Goal: Task Accomplishment & Management: Complete application form

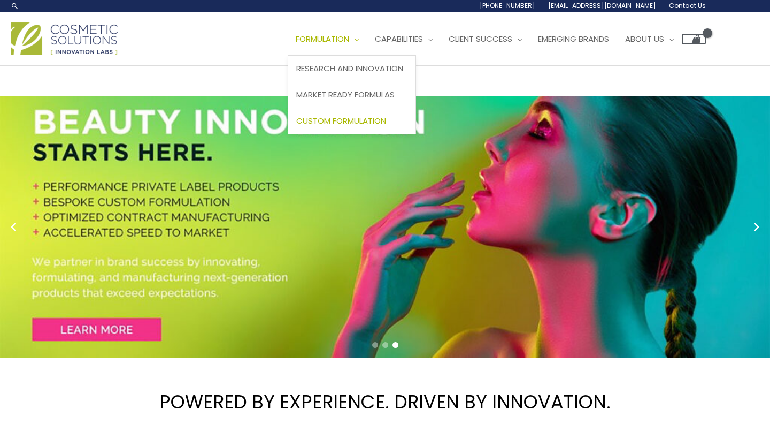
click at [361, 121] on span "Custom Formulation" at bounding box center [341, 120] width 90 height 11
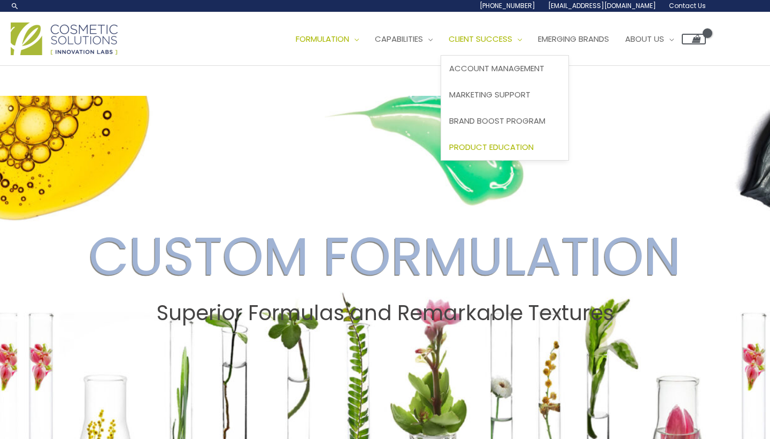
click at [521, 146] on span "Product Education" at bounding box center [491, 146] width 85 height 11
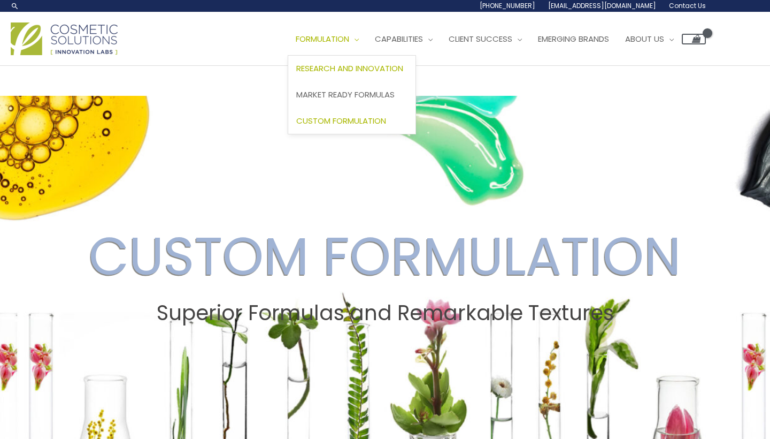
click at [384, 68] on span "Research and Innovation" at bounding box center [349, 68] width 107 height 11
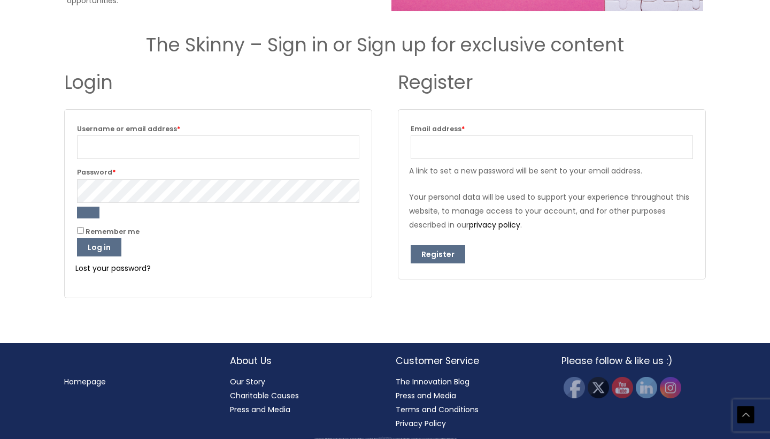
scroll to position [1233, 0]
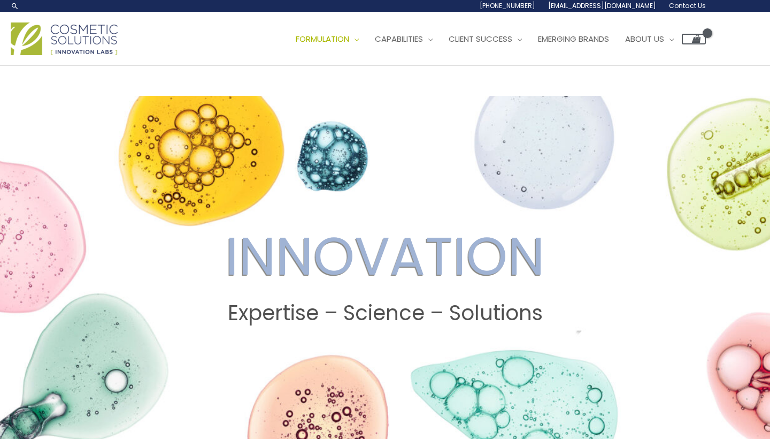
click at [692, 6] on span "Contact Us" at bounding box center [687, 5] width 37 height 9
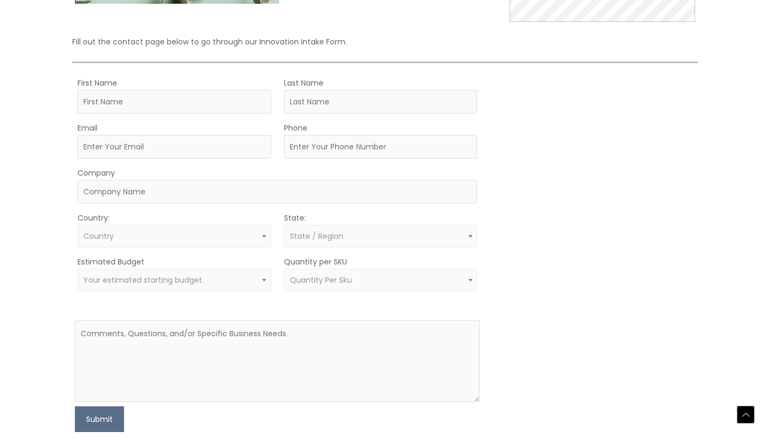
scroll to position [249, 0]
type input "i"
type input "[PERSON_NAME]"
type input "Santos"
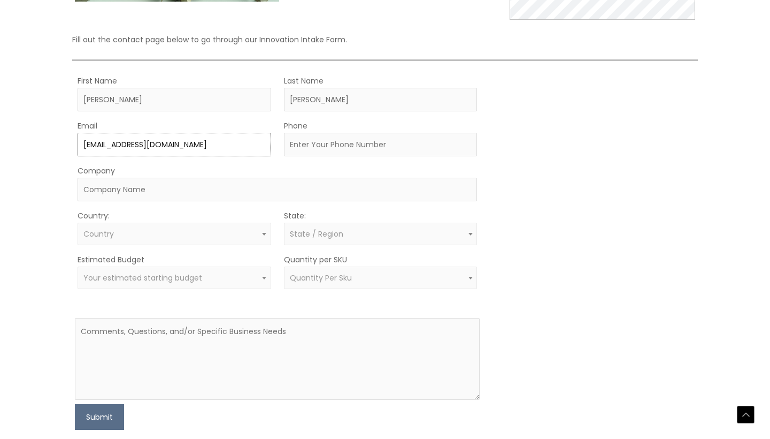
type input "ivniasantons@gmai.com"
type input "3478892041"
type input "dont have a name yet"
click at [267, 234] on span at bounding box center [264, 234] width 13 height 14
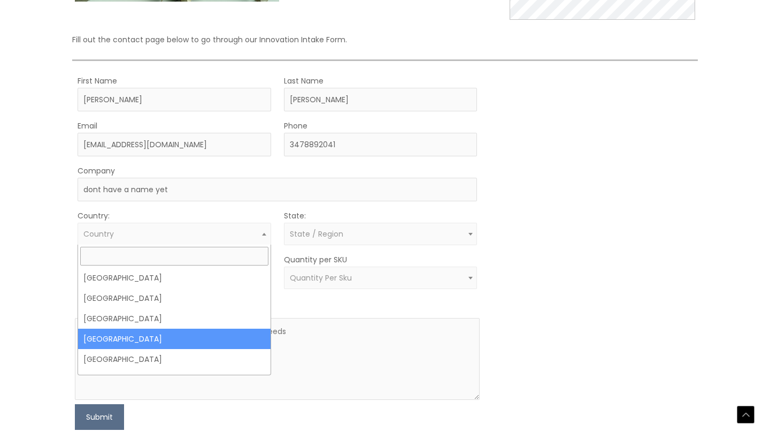
scroll to position [0, 0]
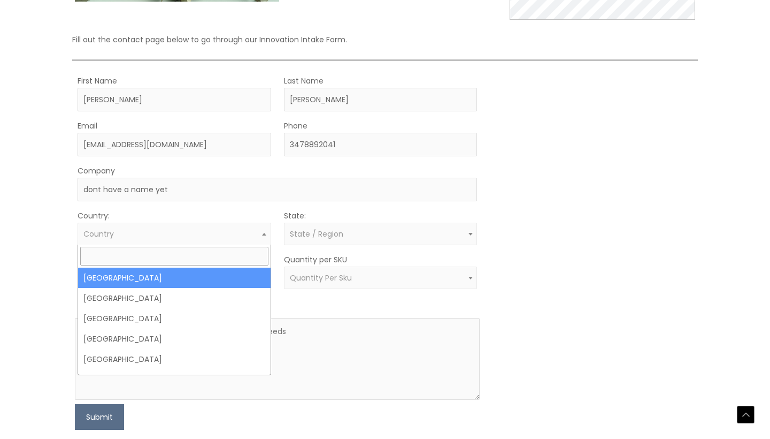
select select "United States"
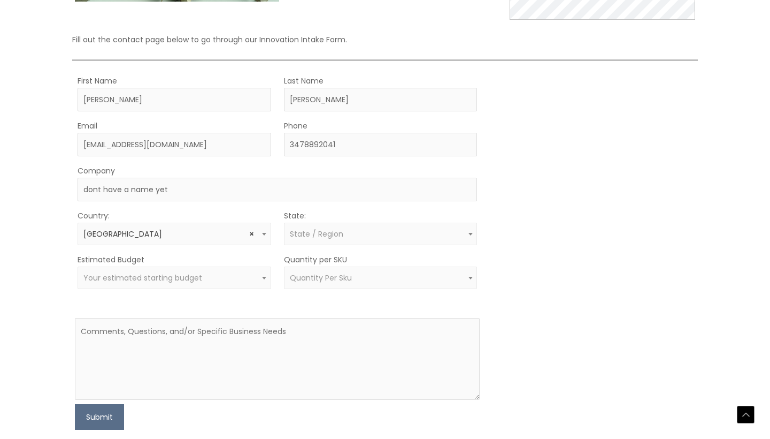
click at [302, 235] on span "State / Region" at bounding box center [317, 233] width 54 height 11
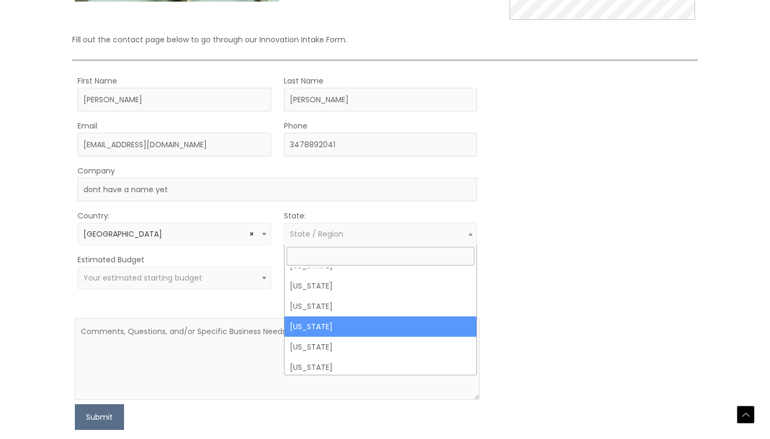
scroll to position [667, 0]
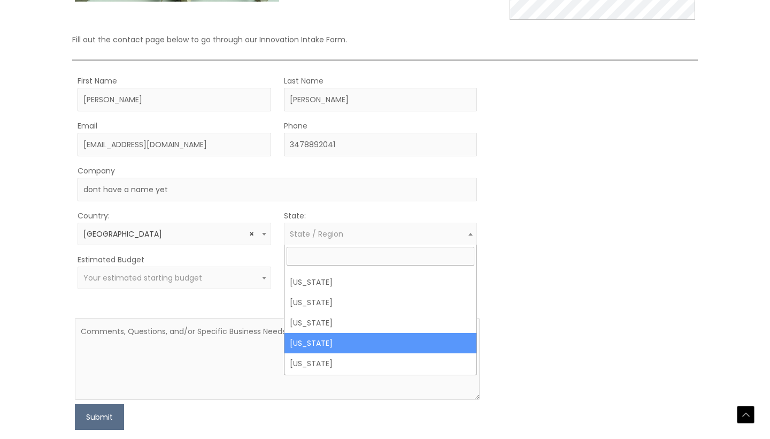
select select "New York"
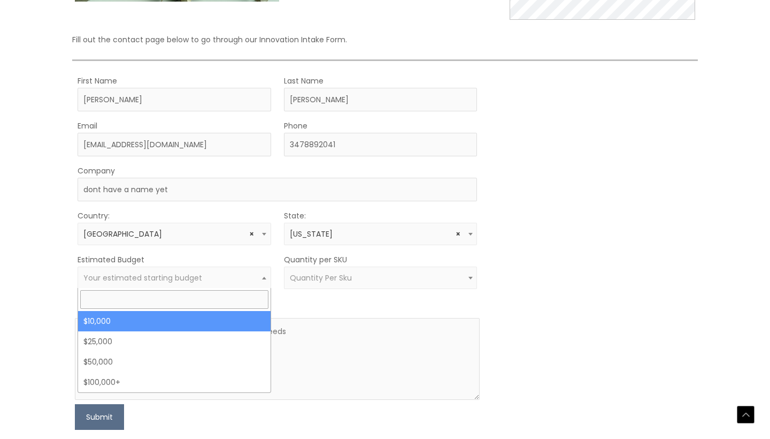
click at [179, 275] on span "Your estimated starting budget" at bounding box center [142, 277] width 119 height 11
click at [284, 294] on form "First Name Ivania Last Name Santos Email ivniasantons@gmai.com Phone 3478892041…" at bounding box center [278, 252] width 406 height 356
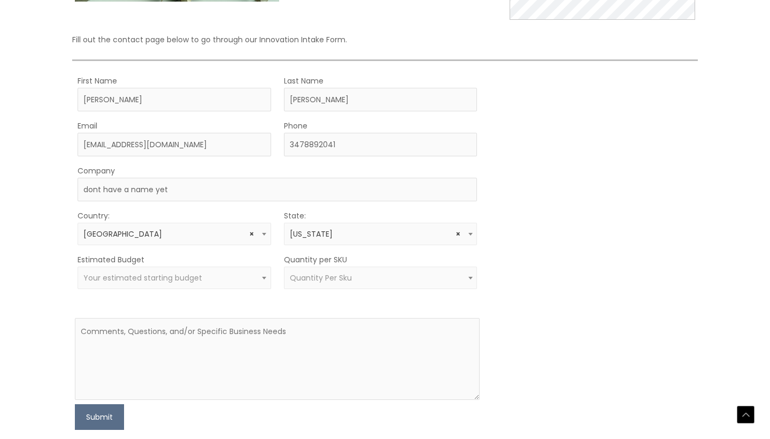
click at [315, 278] on span "Quantity Per Sku" at bounding box center [321, 277] width 62 height 11
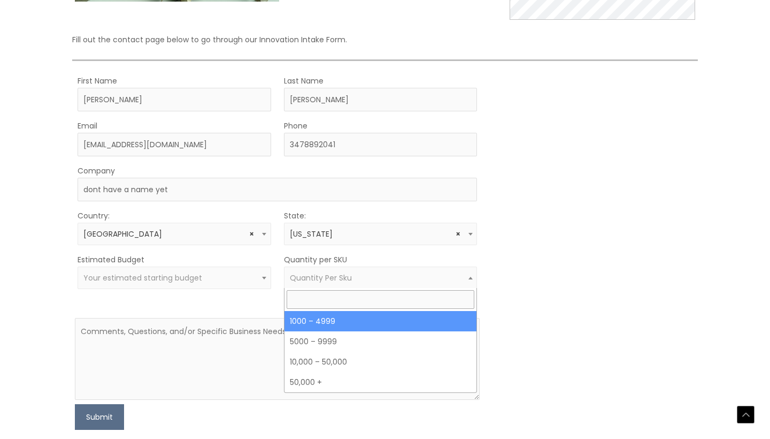
select select "10"
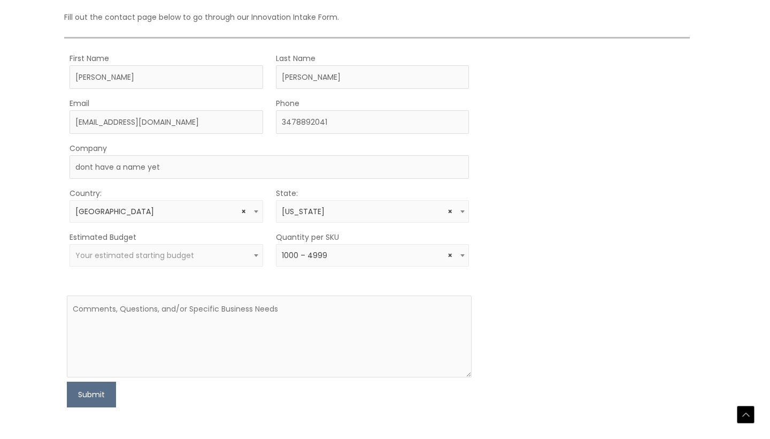
scroll to position [272, 8]
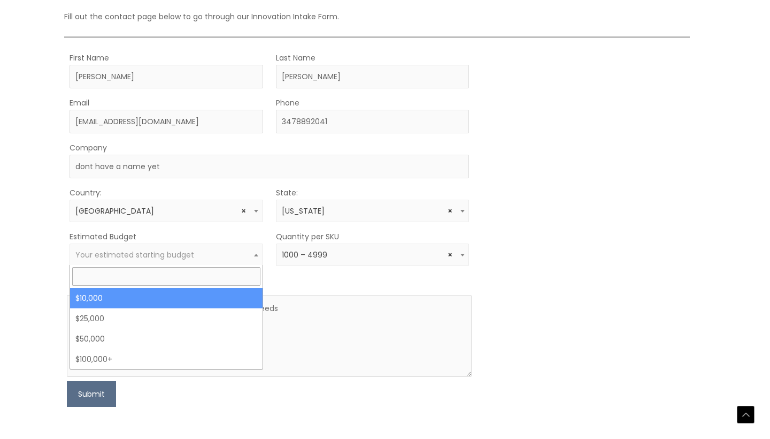
click at [258, 254] on span at bounding box center [256, 255] width 13 height 14
click at [217, 273] on input "search" at bounding box center [166, 276] width 188 height 19
type input "5,000"
click at [382, 281] on form "First Name Ivania Last Name Santos Email ivniasantons@gmai.com Phone 3478892041…" at bounding box center [270, 229] width 406 height 356
click at [188, 256] on span "Your estimated starting budget" at bounding box center [134, 254] width 119 height 11
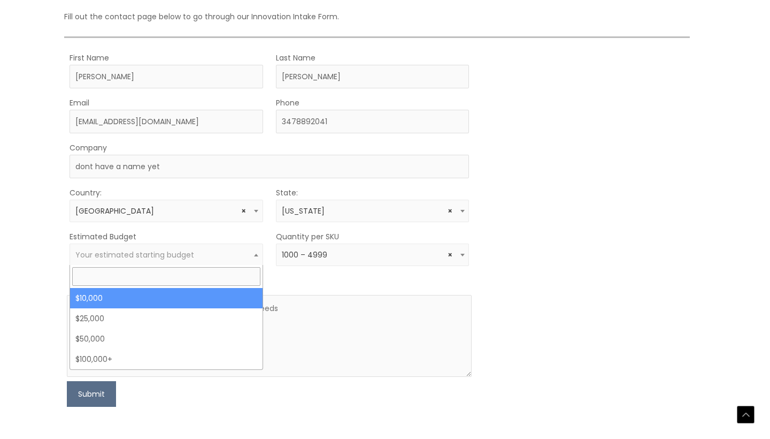
select select "10000"
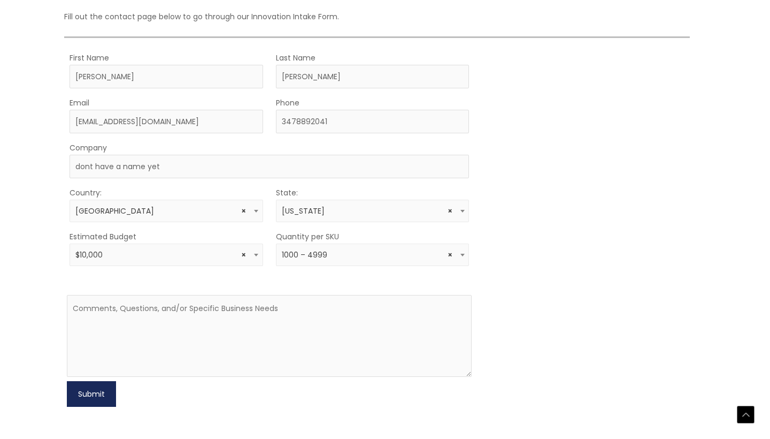
click at [96, 400] on button "Submit" at bounding box center [91, 394] width 49 height 26
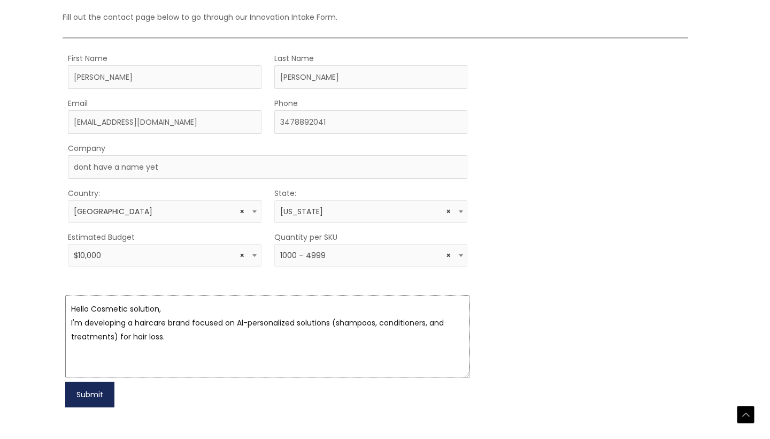
type textarea "Hello Cosmetic solution, I'm developing a haircare brand focused on Al-personal…"
click at [109, 395] on button "Submit" at bounding box center [89, 394] width 49 height 26
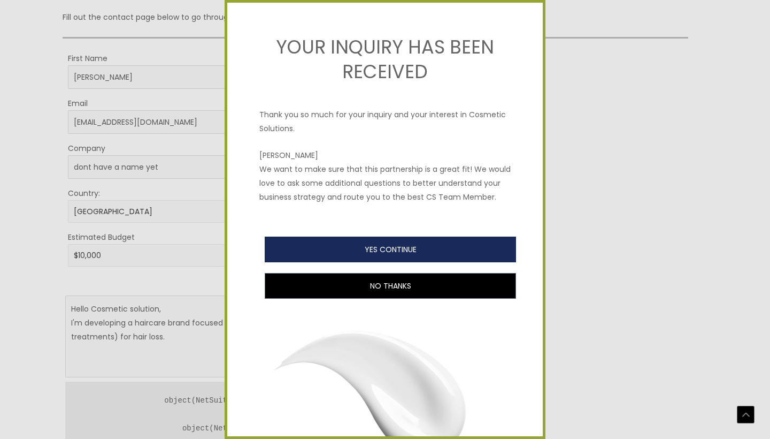
click at [318, 248] on button "YES CONTINUE" at bounding box center [390, 249] width 251 height 26
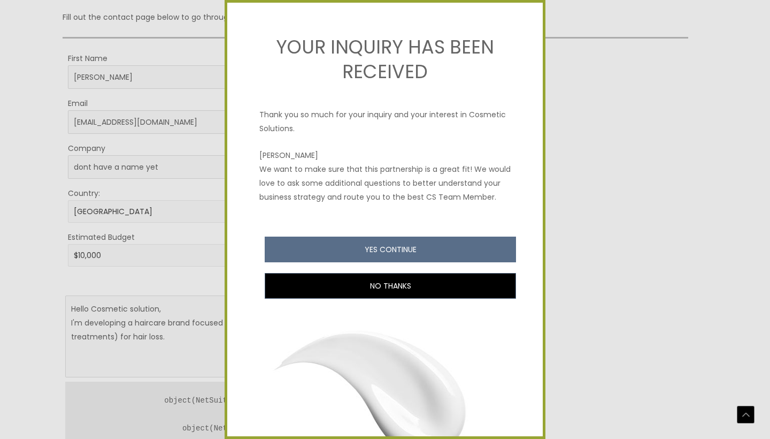
click at [13, 80] on div at bounding box center [385, 219] width 770 height 439
